Goal: Information Seeking & Learning: Check status

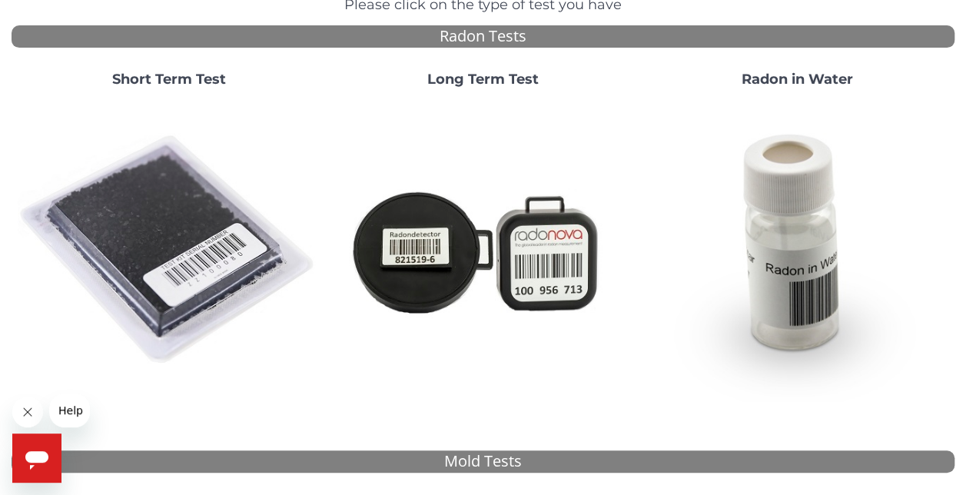
scroll to position [154, 0]
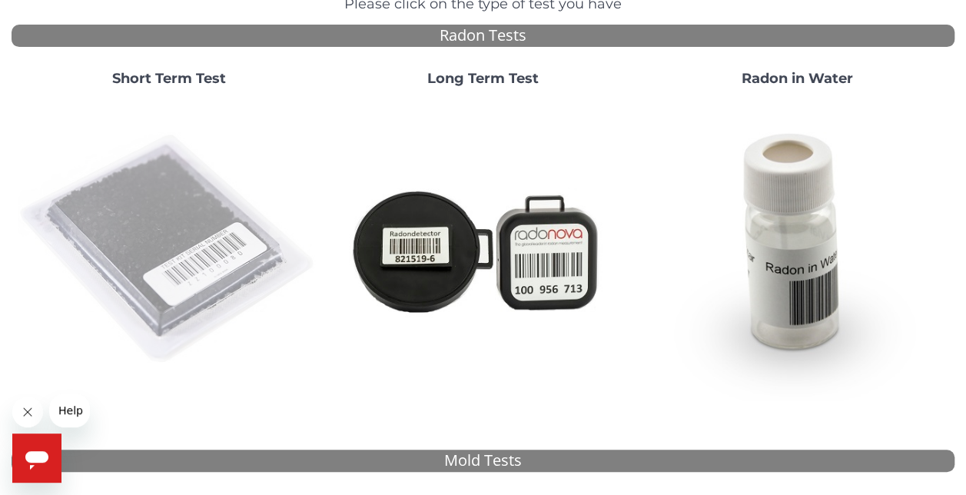
click at [175, 261] on img at bounding box center [169, 249] width 302 height 302
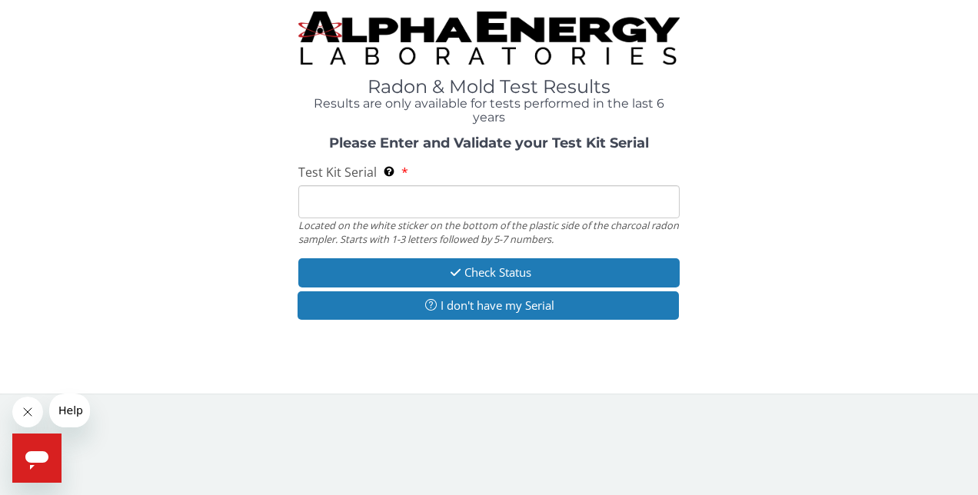
click at [380, 206] on input "Test Kit Serial Located on the white sticker on the bottom of the plastic side …" at bounding box center [489, 201] width 382 height 33
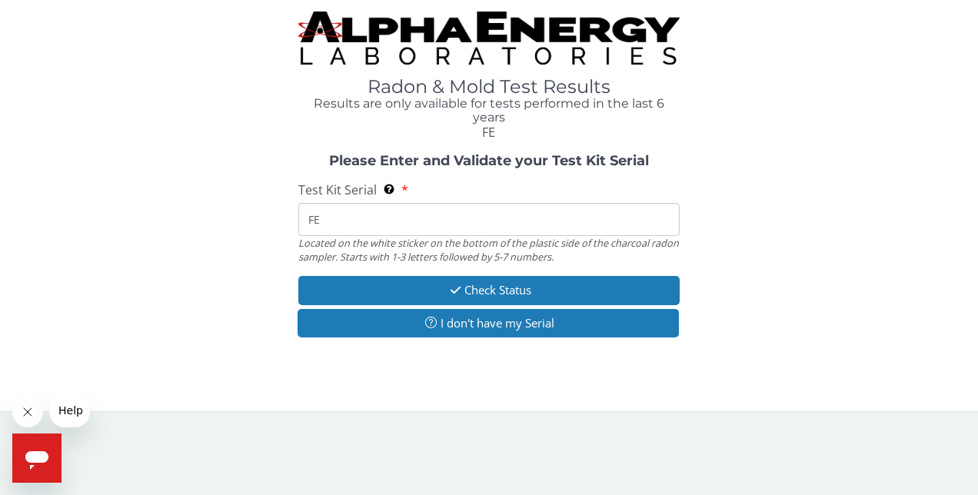
type input "FE"
click at [376, 214] on input "FE" at bounding box center [489, 219] width 382 height 33
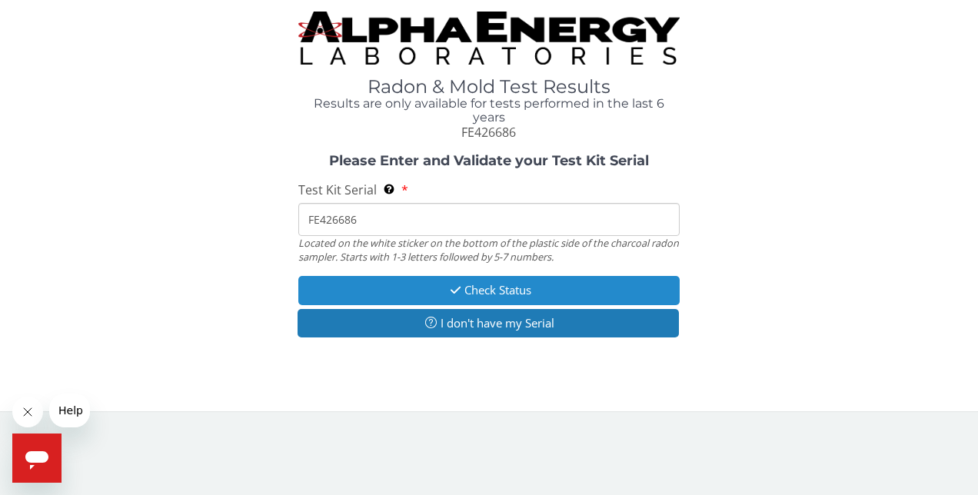
type input "FE426686"
click at [470, 284] on button "Check Status" at bounding box center [489, 290] width 382 height 28
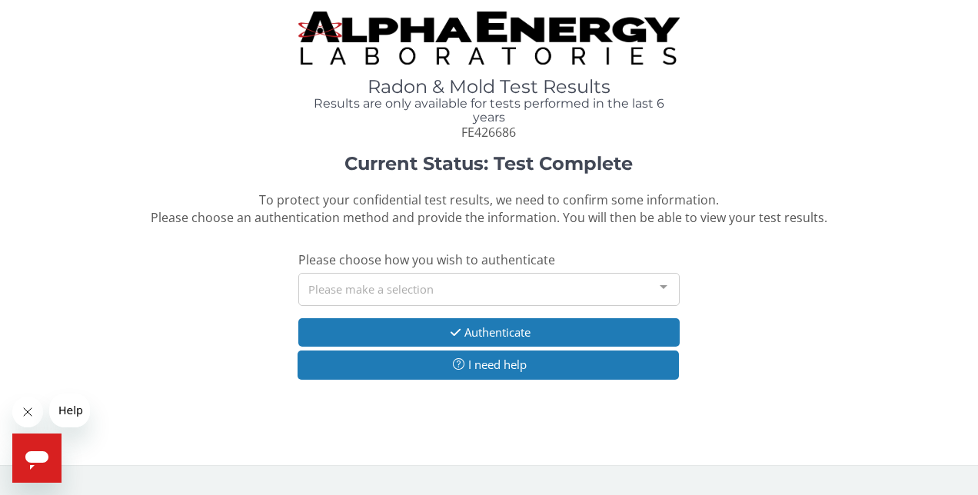
click at [470, 284] on div "Please make a selection" at bounding box center [489, 289] width 382 height 33
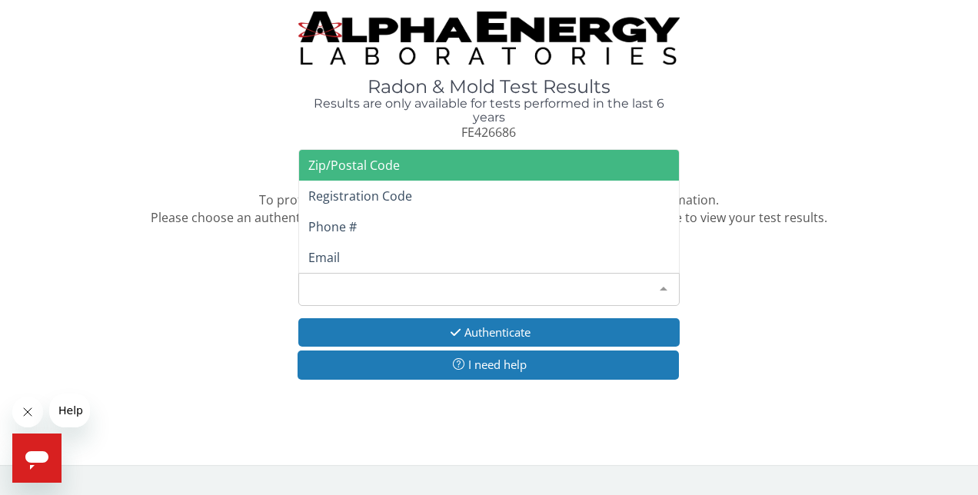
click at [397, 163] on span "Zip/Postal Code" at bounding box center [353, 165] width 91 height 17
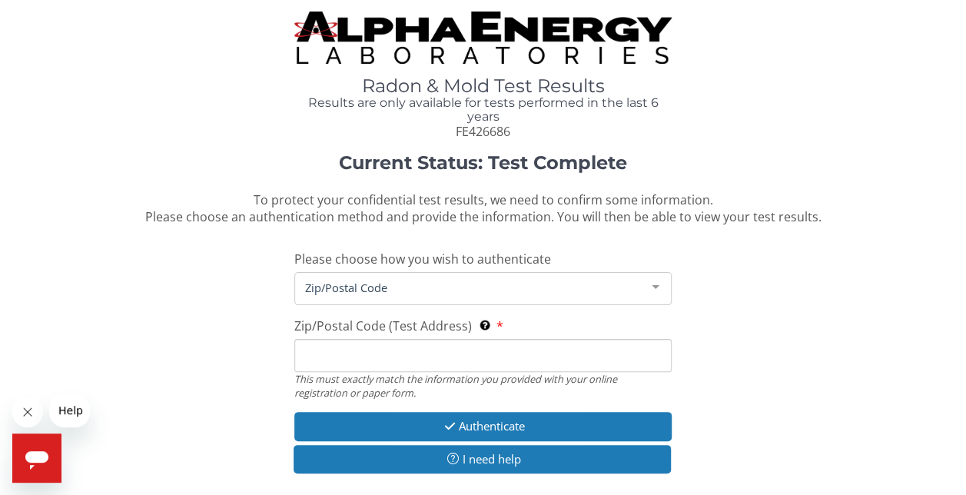
click at [364, 358] on input "Zip/Postal Code (Test Address) This must exactly match the information you prov…" at bounding box center [482, 355] width 377 height 33
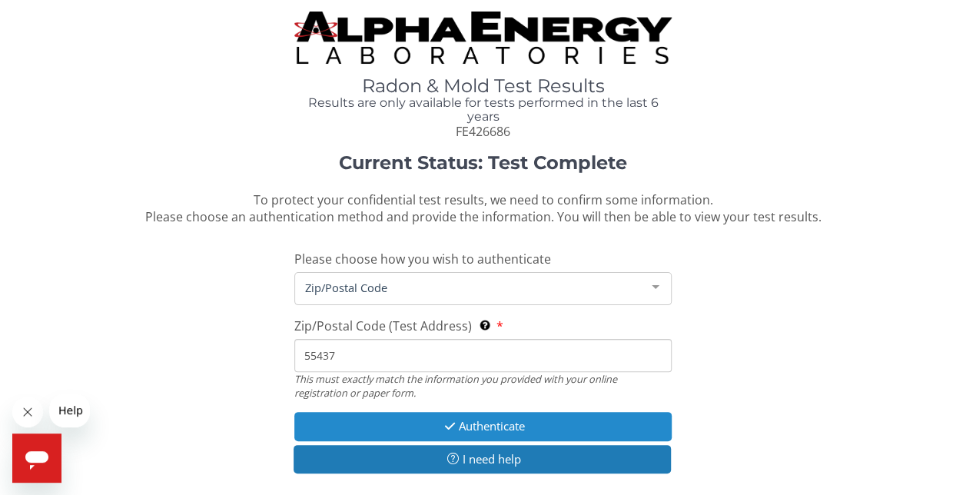
type input "55437"
click at [437, 421] on button "Authenticate" at bounding box center [482, 426] width 377 height 28
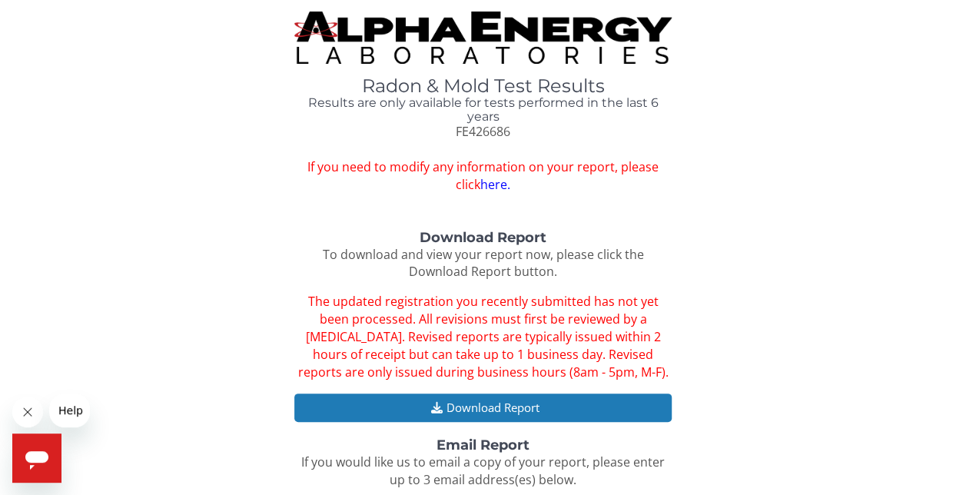
scroll to position [154, 0]
